Goal: Communication & Community: Answer question/provide support

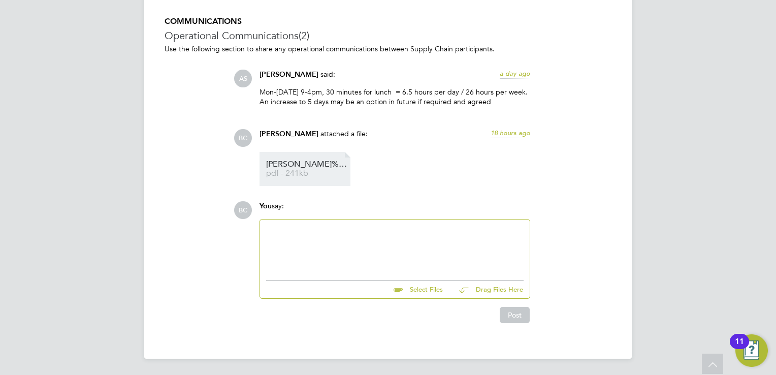
click at [321, 161] on span "[PERSON_NAME]%20Michelle%20NCC%20vetting" at bounding box center [306, 164] width 81 height 8
drag, startPoint x: 318, startPoint y: 168, endPoint x: 394, endPoint y: 130, distance: 84.7
click at [523, 166] on ul "[PERSON_NAME]%20Michelle%20NCC%20vetting pdf - 241kb" at bounding box center [395, 169] width 271 height 34
click at [427, 290] on input "file" at bounding box center [447, 288] width 152 height 14
type input "C:\fakepath\Candidate Vetting Form - Ncc - [PERSON_NAME] (3).pdf"
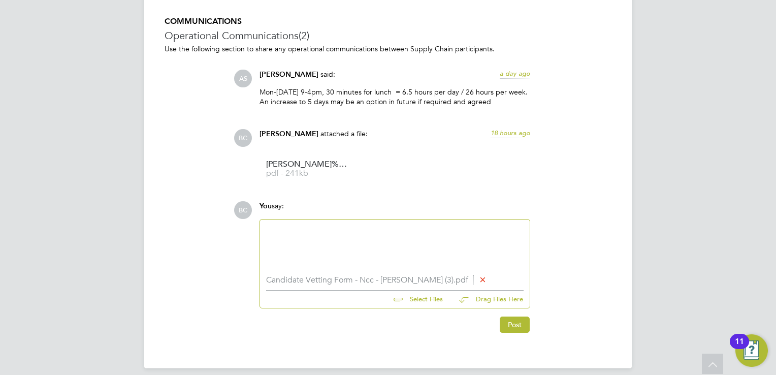
click at [368, 240] on div at bounding box center [394, 247] width 257 height 44
click at [512, 326] on button "Post" at bounding box center [515, 324] width 30 height 16
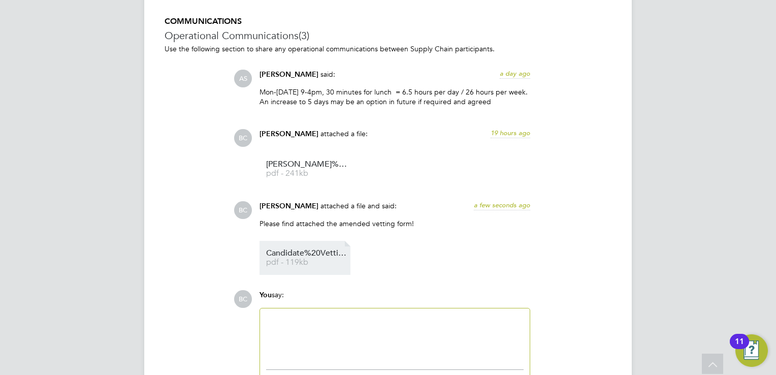
click at [331, 264] on span "pdf - 119kb" at bounding box center [306, 263] width 81 height 8
click at [310, 254] on span "Candidate%20Vetting%20Form%20-%20Ncc%20-%20Tabitha%20(3)" at bounding box center [306, 253] width 81 height 8
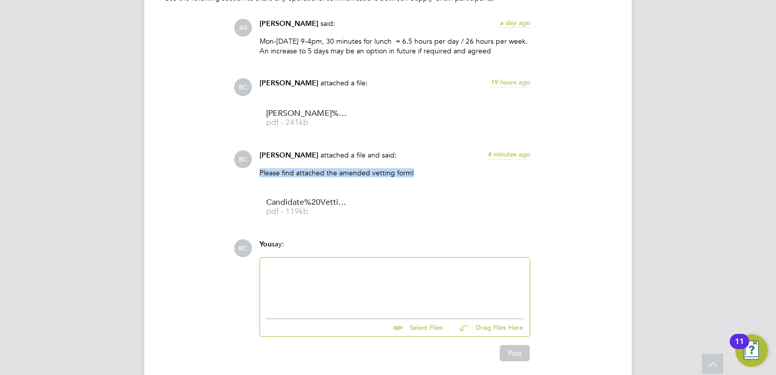
drag, startPoint x: 259, startPoint y: 172, endPoint x: 428, endPoint y: 171, distance: 169.1
click at [428, 171] on div "[PERSON_NAME] attached a file and said: 4 minutes ago Please find attached the …" at bounding box center [394, 187] width 281 height 74
drag, startPoint x: 428, startPoint y: 171, endPoint x: 403, endPoint y: 174, distance: 24.6
copy p "Please find attached the amended vetting form!"
click at [416, 328] on input "file" at bounding box center [447, 326] width 152 height 14
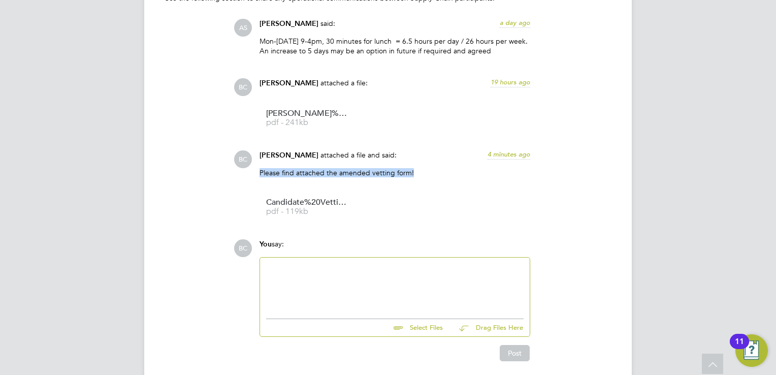
type input "C:\fakepath\[PERSON_NAME] [PERSON_NAME] NCC vetting.pdf"
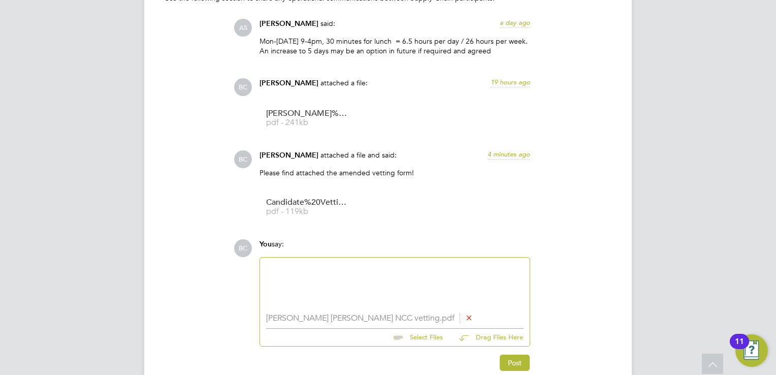
click at [321, 269] on div at bounding box center [394, 286] width 257 height 44
click at [516, 360] on button "Post" at bounding box center [515, 362] width 30 height 16
